Goal: Use online tool/utility

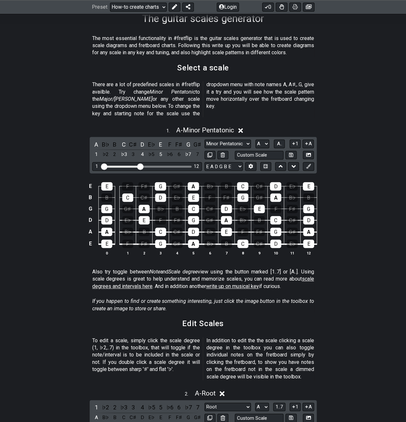
scroll to position [129, 0]
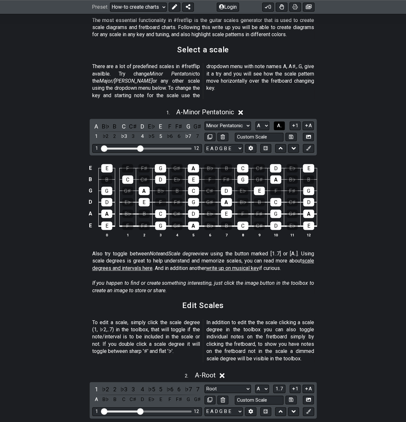
click at [280, 123] on span "A.." at bounding box center [279, 126] width 5 height 6
click at [281, 123] on span "1..7" at bounding box center [280, 126] width 8 height 6
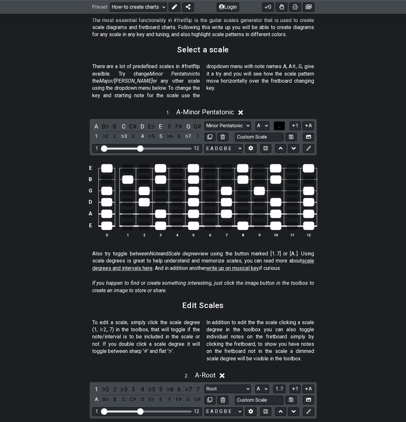
click at [280, 123] on span "..." at bounding box center [279, 126] width 3 height 6
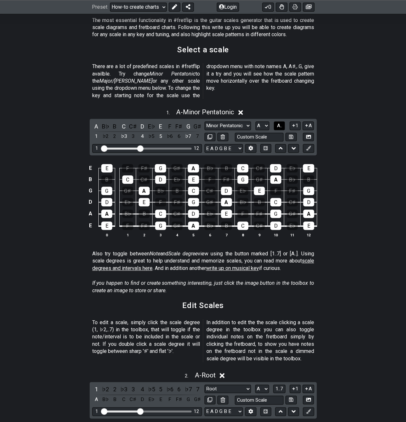
click at [280, 123] on span "A.." at bounding box center [279, 126] width 5 height 6
click at [281, 123] on span "1..7" at bounding box center [280, 126] width 8 height 6
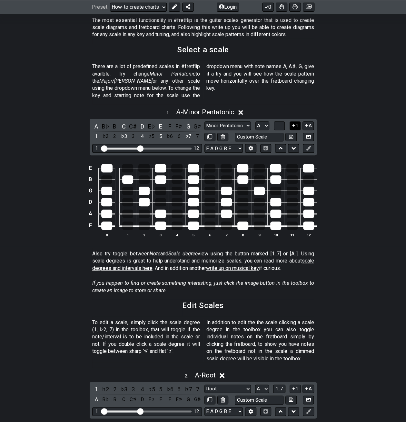
click at [294, 124] on icon at bounding box center [293, 125] width 3 height 3
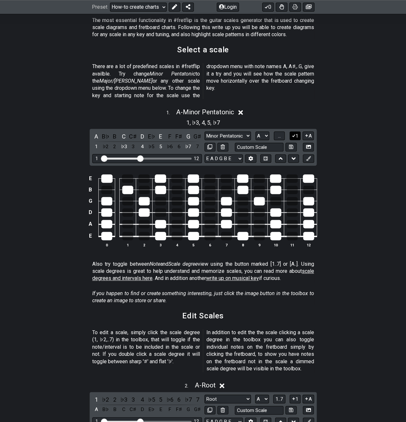
click at [297, 131] on button "1" at bounding box center [295, 135] width 11 height 9
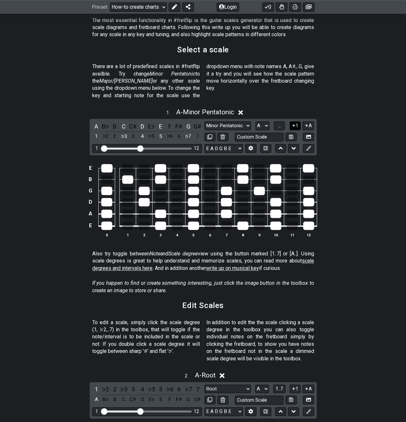
click at [296, 121] on button "1" at bounding box center [295, 125] width 11 height 9
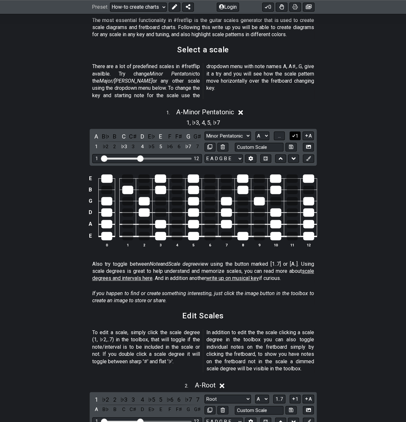
click at [295, 135] on icon at bounding box center [294, 136] width 4 height 3
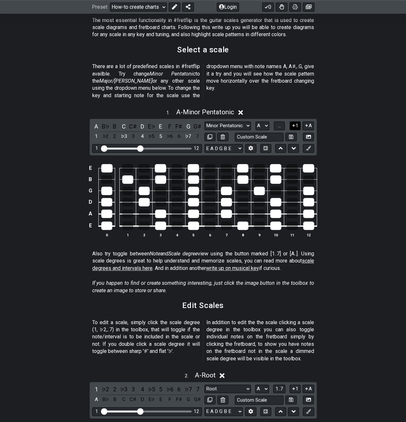
click at [293, 123] on icon at bounding box center [294, 125] width 6 height 5
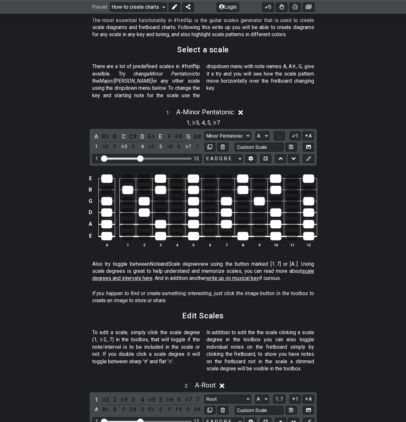
click at [297, 118] on div "1 , ♭3 , 4 , 5 , ♭7" at bounding box center [203, 122] width 406 height 10
click at [309, 131] on button "A" at bounding box center [308, 135] width 11 height 9
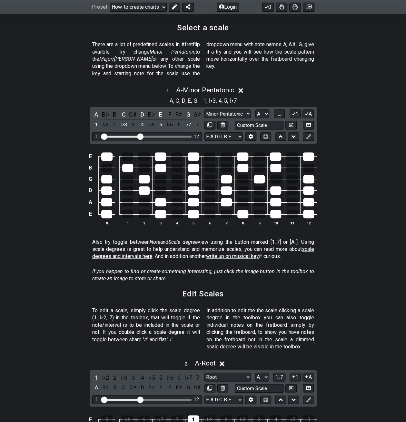
scroll to position [129, 0]
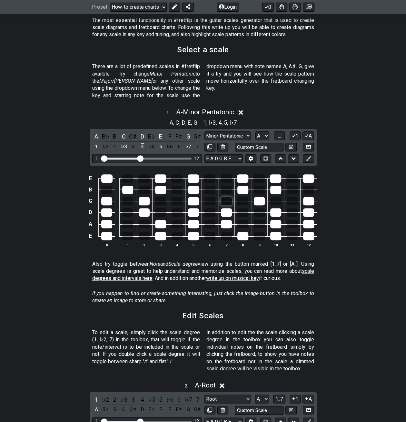
click at [227, 197] on div at bounding box center [226, 201] width 11 height 8
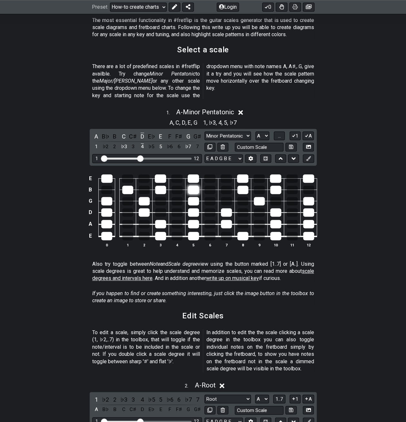
click at [192, 186] on div at bounding box center [193, 190] width 11 height 8
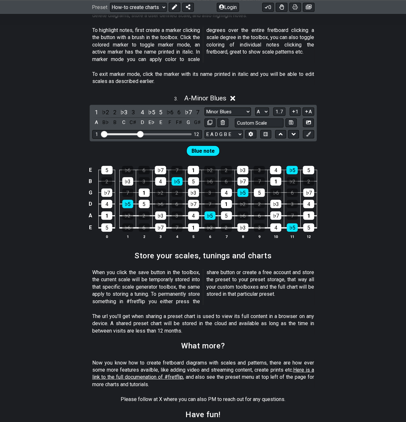
scroll to position [644, 0]
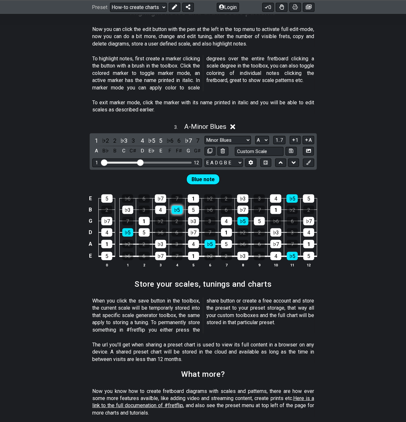
click at [181, 206] on div "♭5" at bounding box center [177, 210] width 11 height 8
click at [179, 206] on div "♭5" at bounding box center [177, 210] width 11 height 8
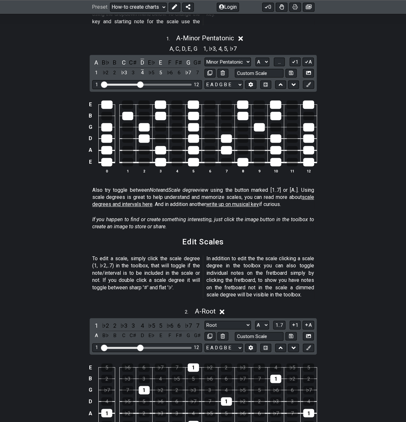
scroll to position [192, 0]
